Goal: Transaction & Acquisition: Purchase product/service

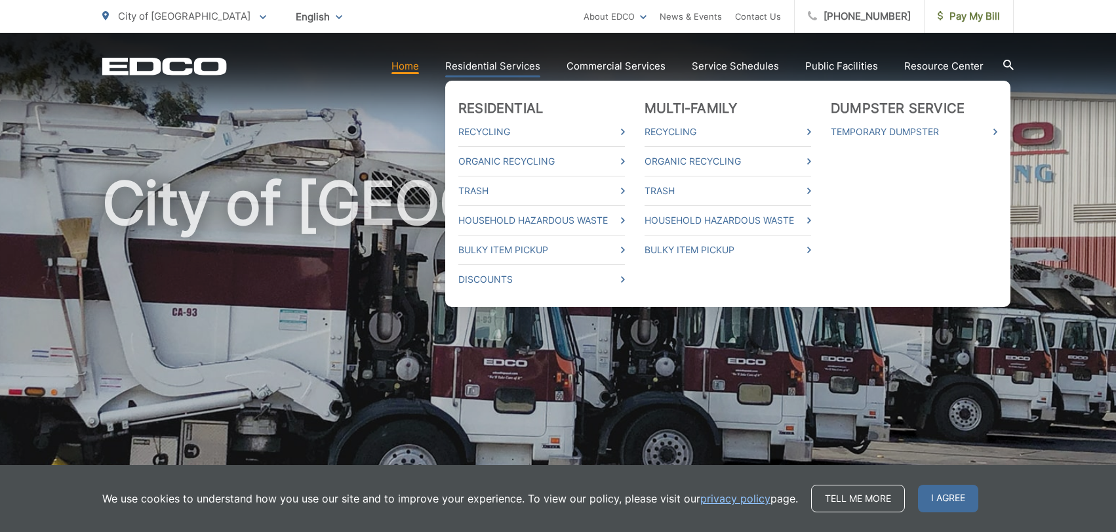
click at [494, 65] on link "Residential Services" at bounding box center [492, 66] width 95 height 16
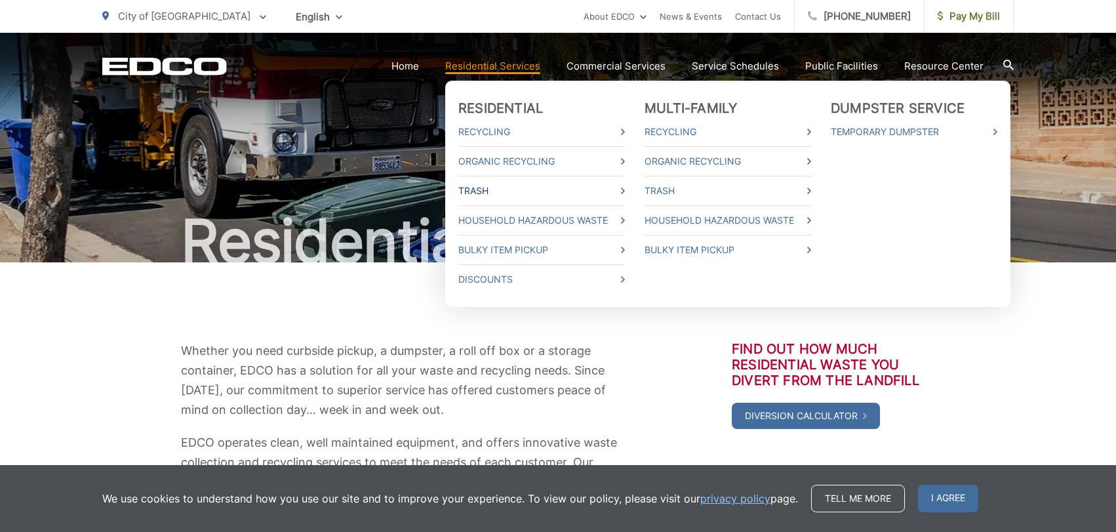
click at [483, 188] on link "Trash" at bounding box center [541, 191] width 167 height 16
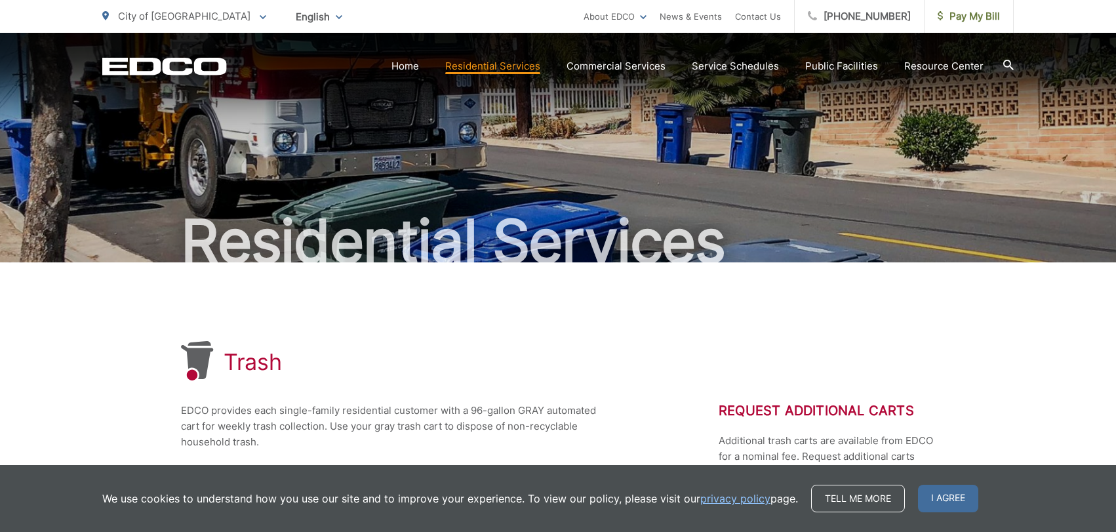
click at [955, 498] on span "I agree" at bounding box center [948, 499] width 60 height 28
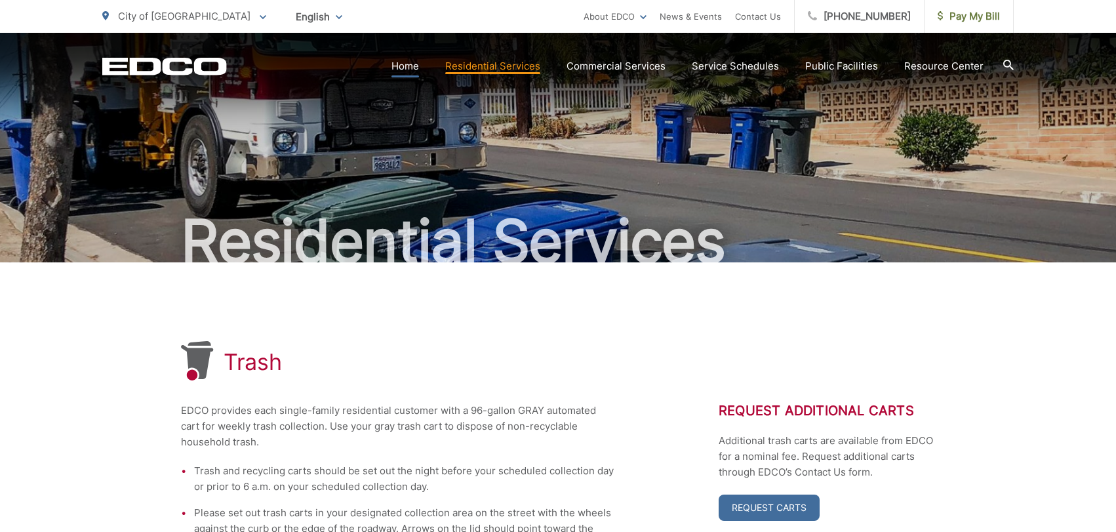
click at [409, 63] on link "Home" at bounding box center [405, 66] width 28 height 16
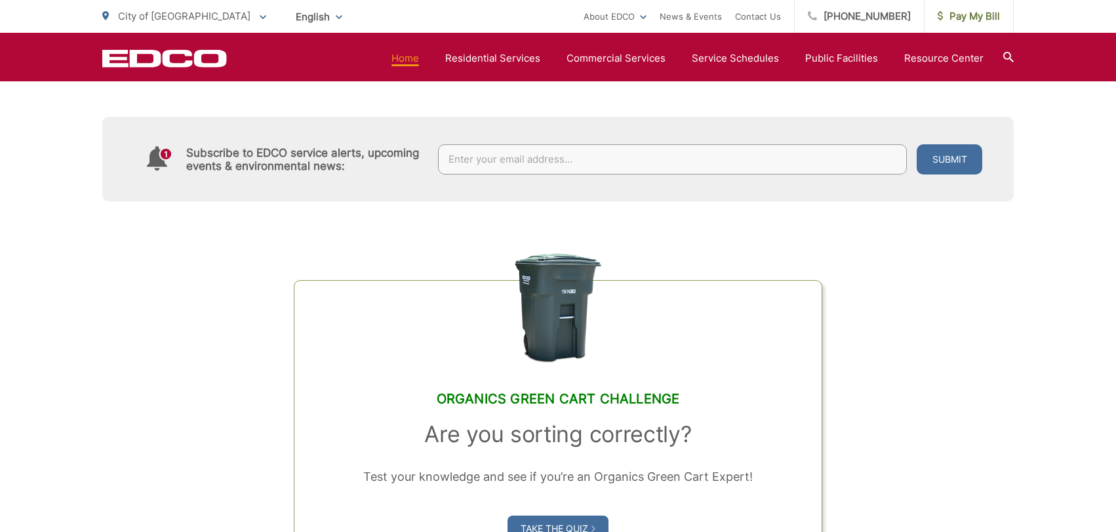
scroll to position [799, 0]
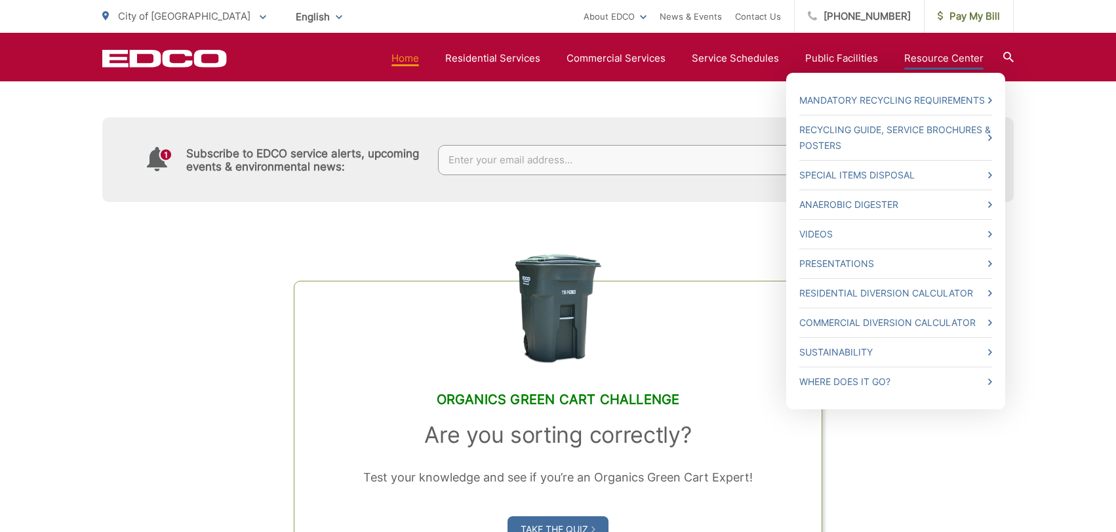
click at [963, 55] on link "Resource Center" at bounding box center [943, 58] width 79 height 16
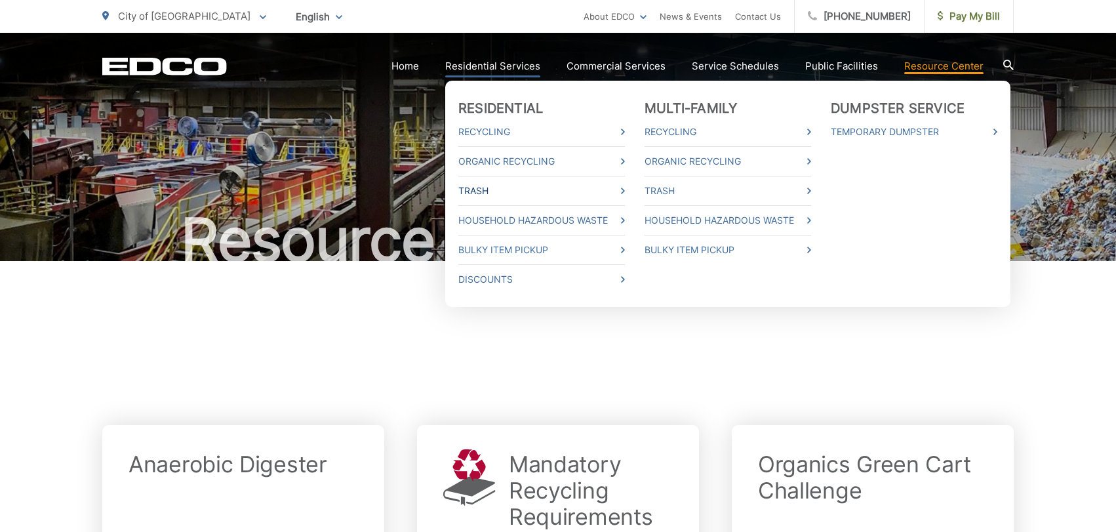
scroll to position [2, 0]
click at [496, 189] on link "Trash" at bounding box center [541, 191] width 167 height 16
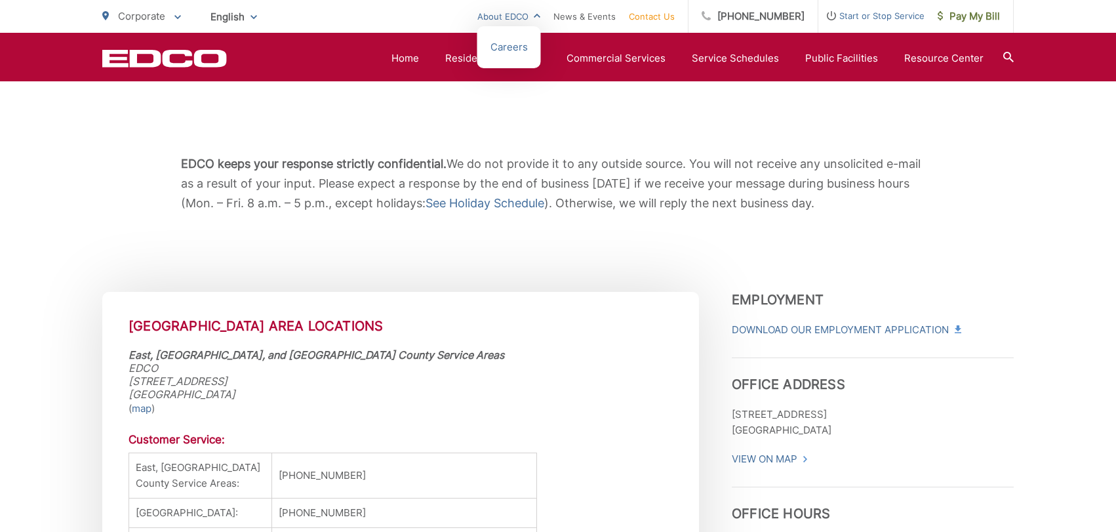
scroll to position [180, 0]
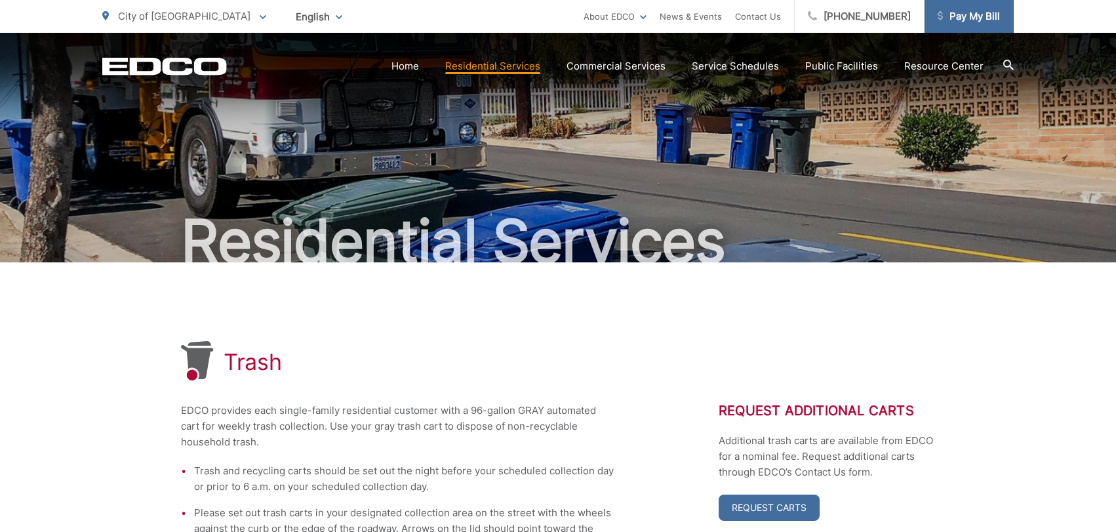
click at [961, 18] on span "Pay My Bill" at bounding box center [969, 17] width 62 height 16
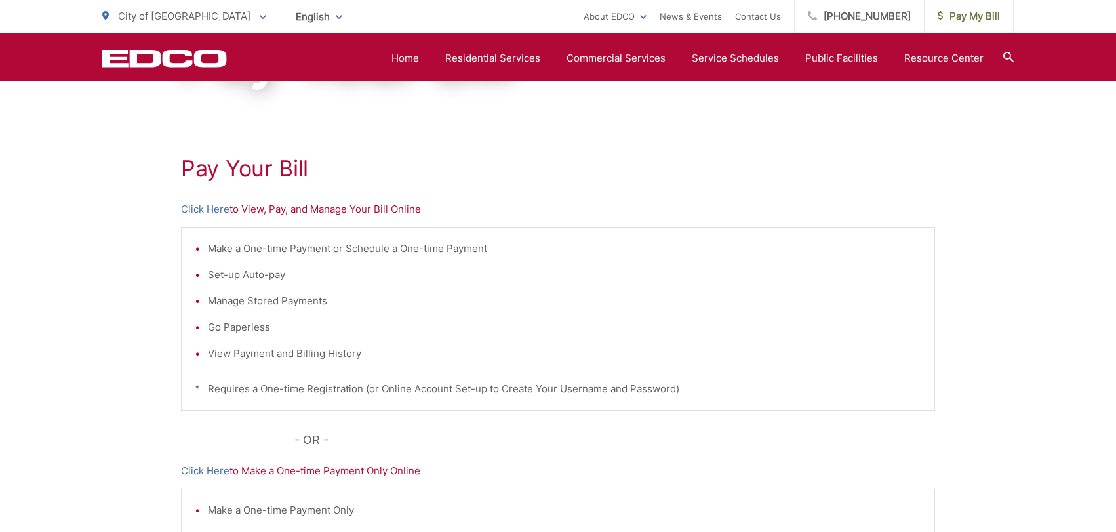
scroll to position [176, 0]
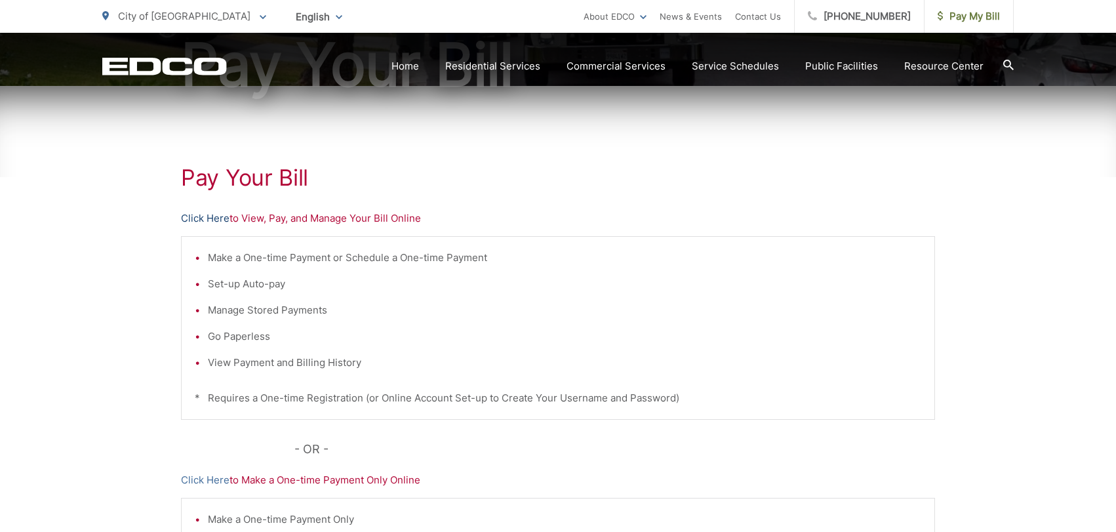
click at [209, 218] on link "Click Here" at bounding box center [205, 219] width 49 height 16
